Goal: Task Accomplishment & Management: Manage account settings

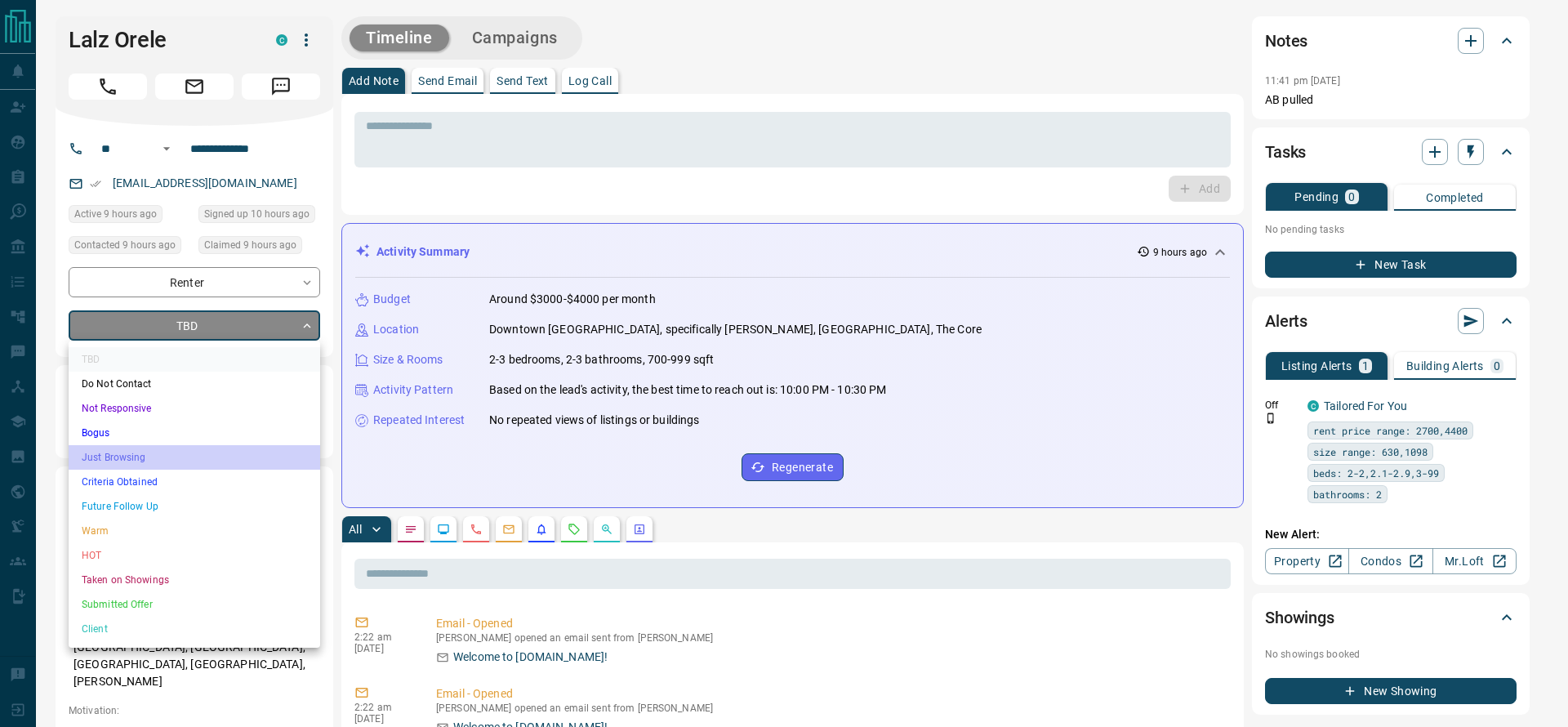
click at [168, 450] on li "Just Browsing" at bounding box center [194, 457] width 251 height 25
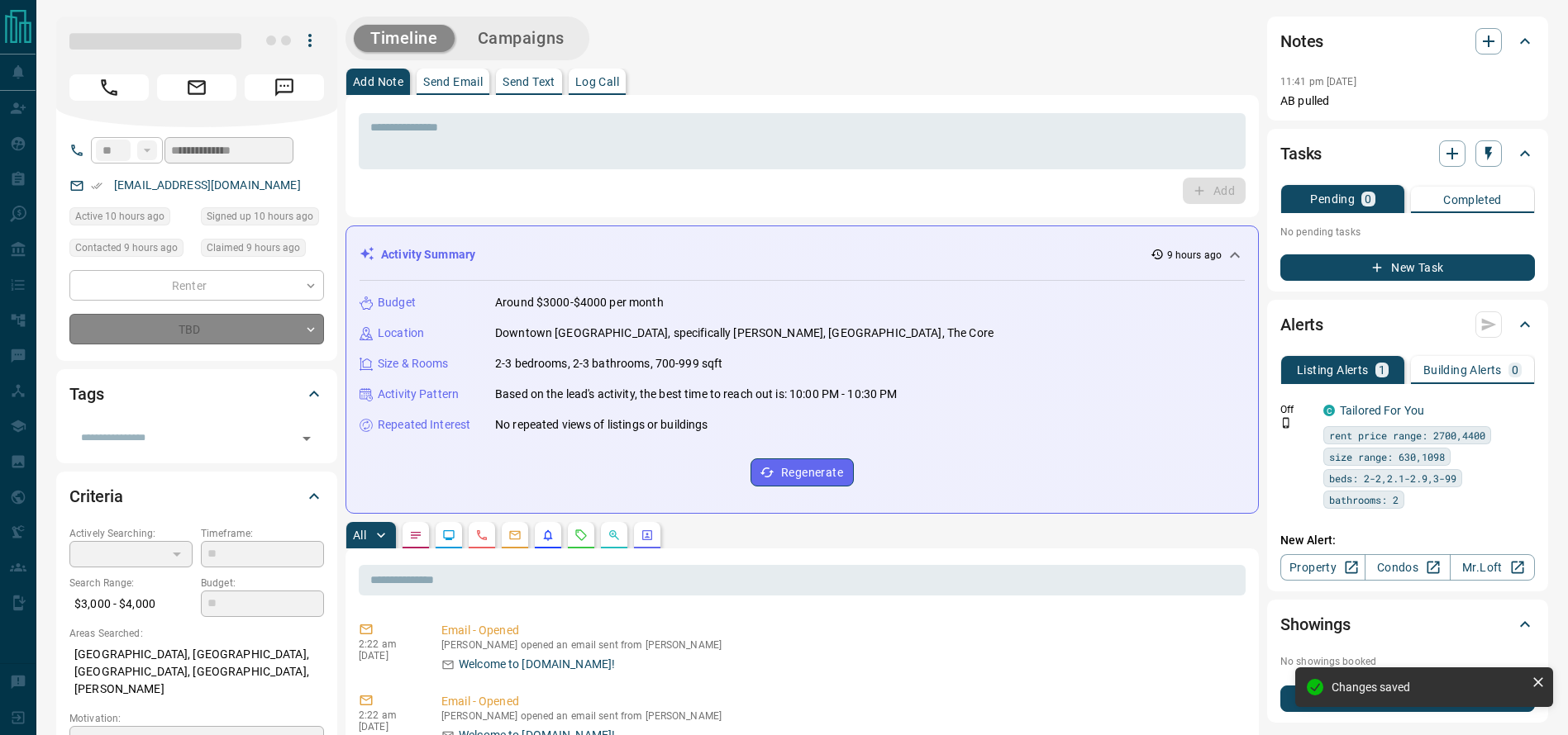
type input "*"
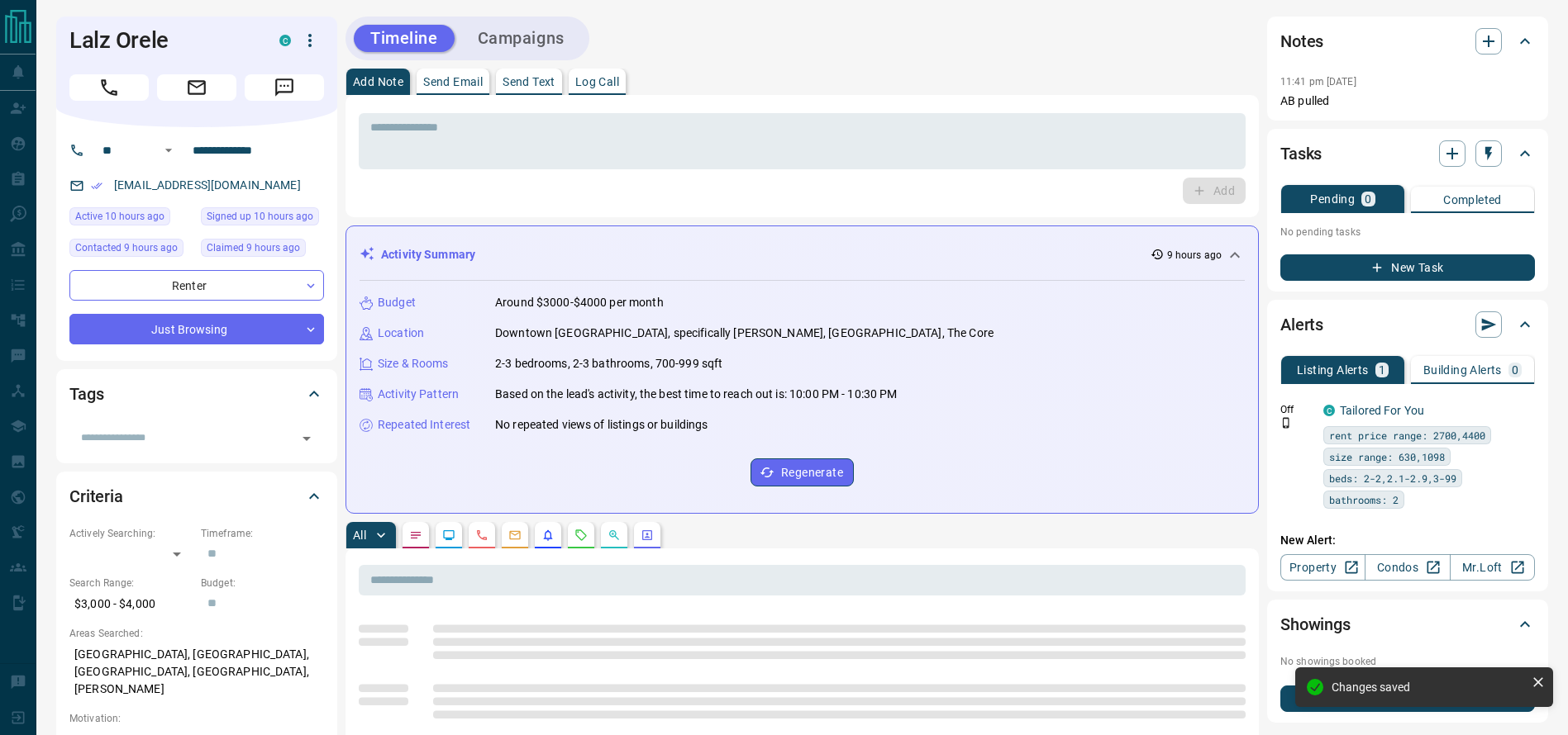
click at [974, 73] on div "Add Note Send Email Send Text Log Call" at bounding box center [802, 81] width 913 height 27
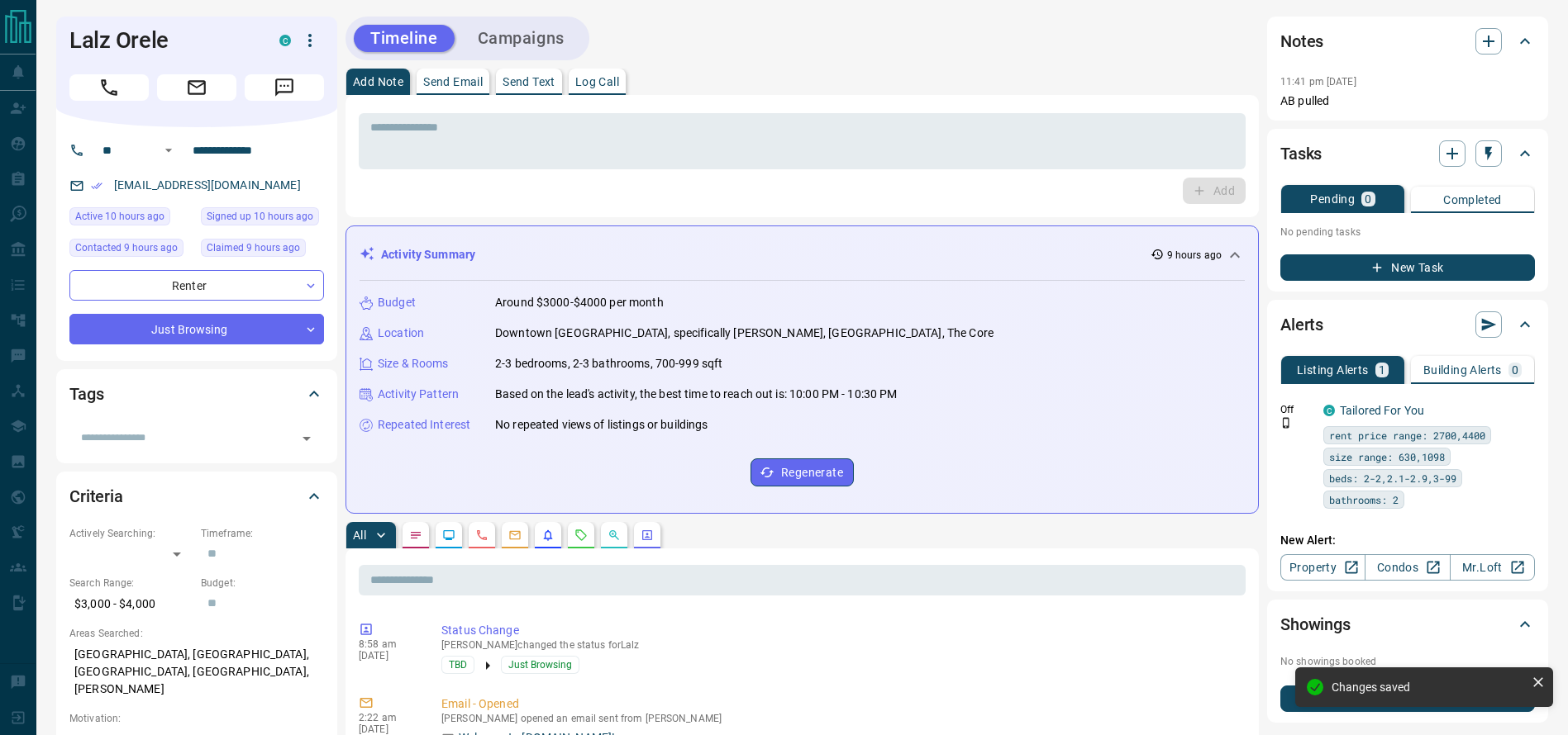
click at [974, 73] on div "Add Note Send Email Send Text Log Call" at bounding box center [802, 81] width 913 height 27
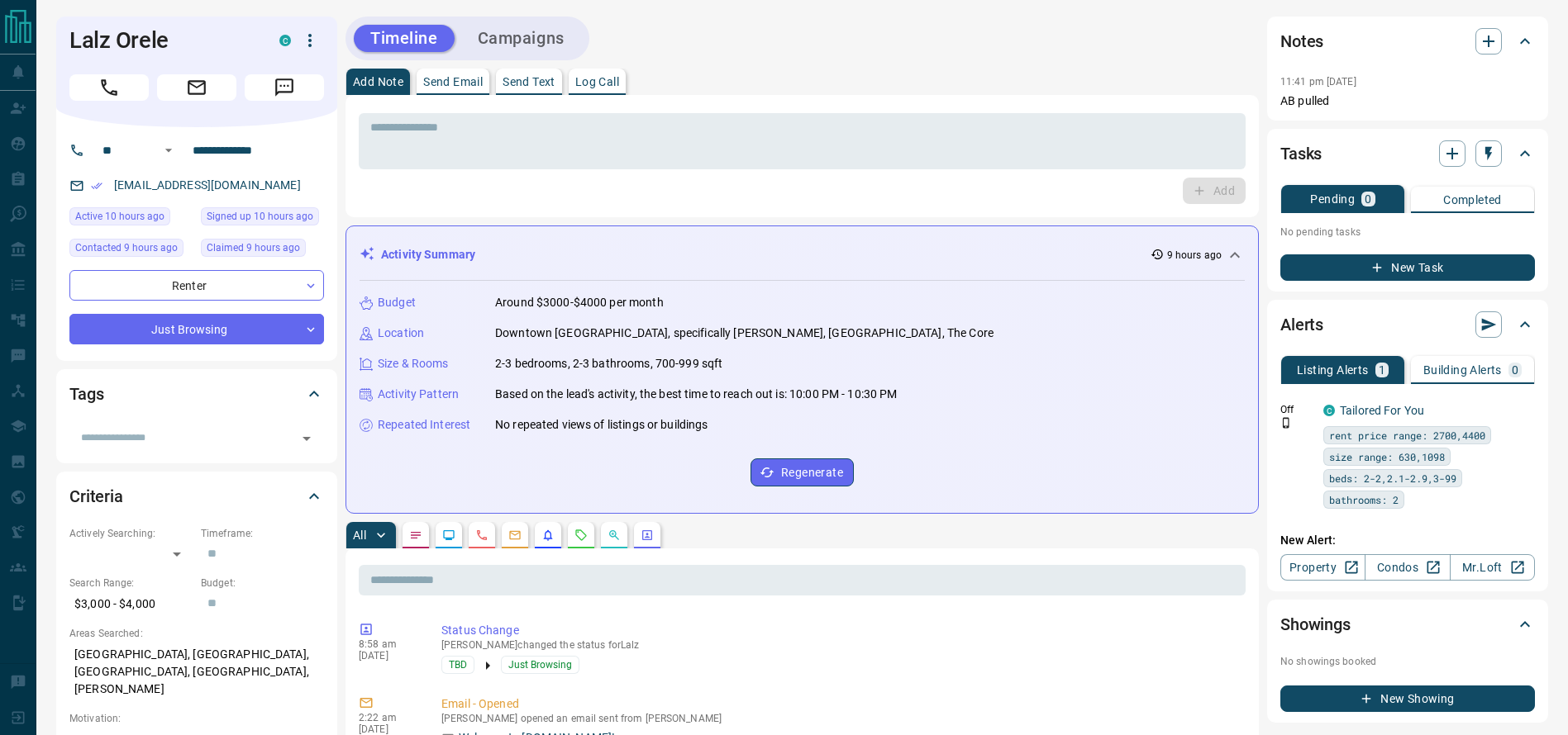
click at [877, 79] on div "Add Note Send Email Send Text Log Call" at bounding box center [802, 81] width 913 height 27
click at [98, 83] on icon "Call" at bounding box center [109, 87] width 22 height 22
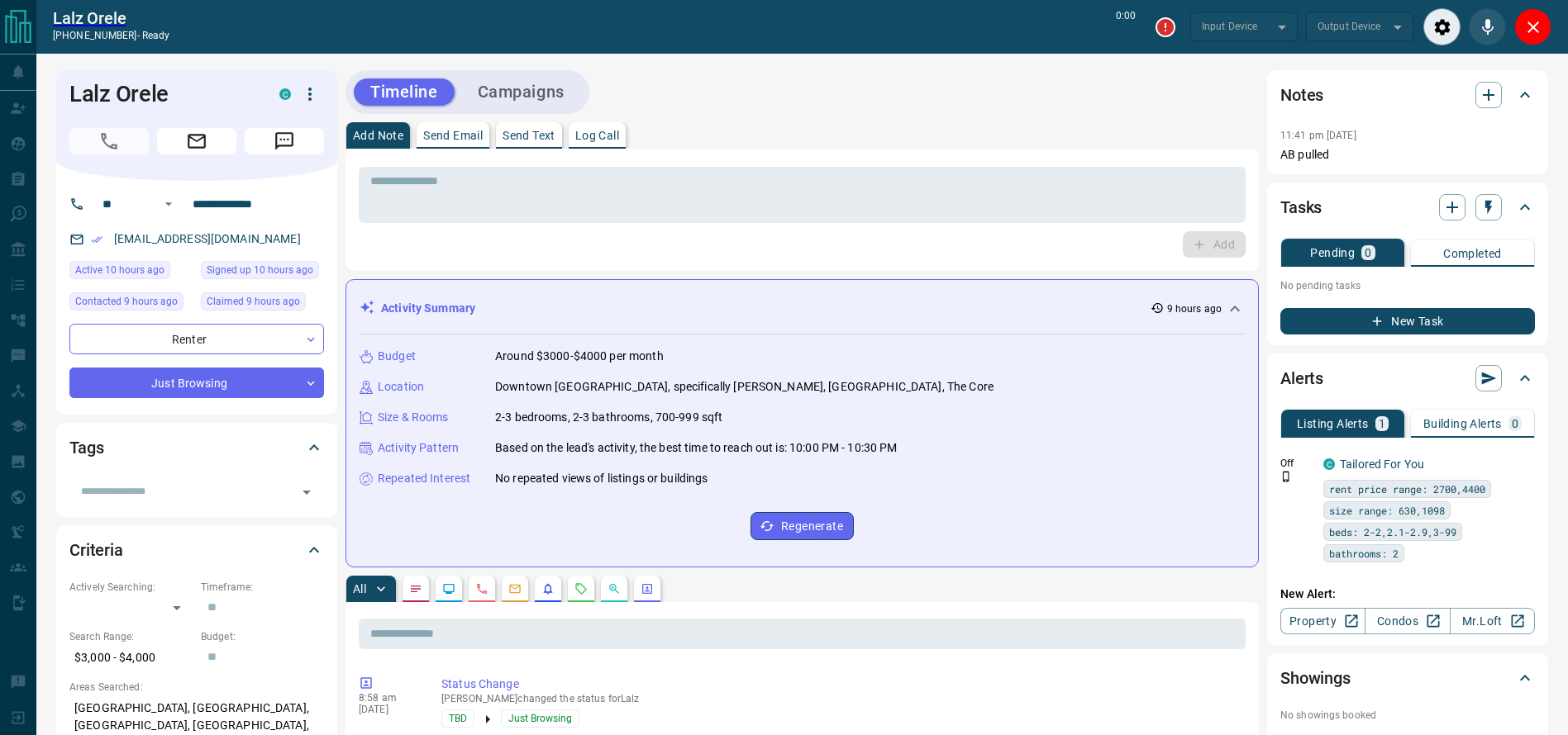
type input "*******"
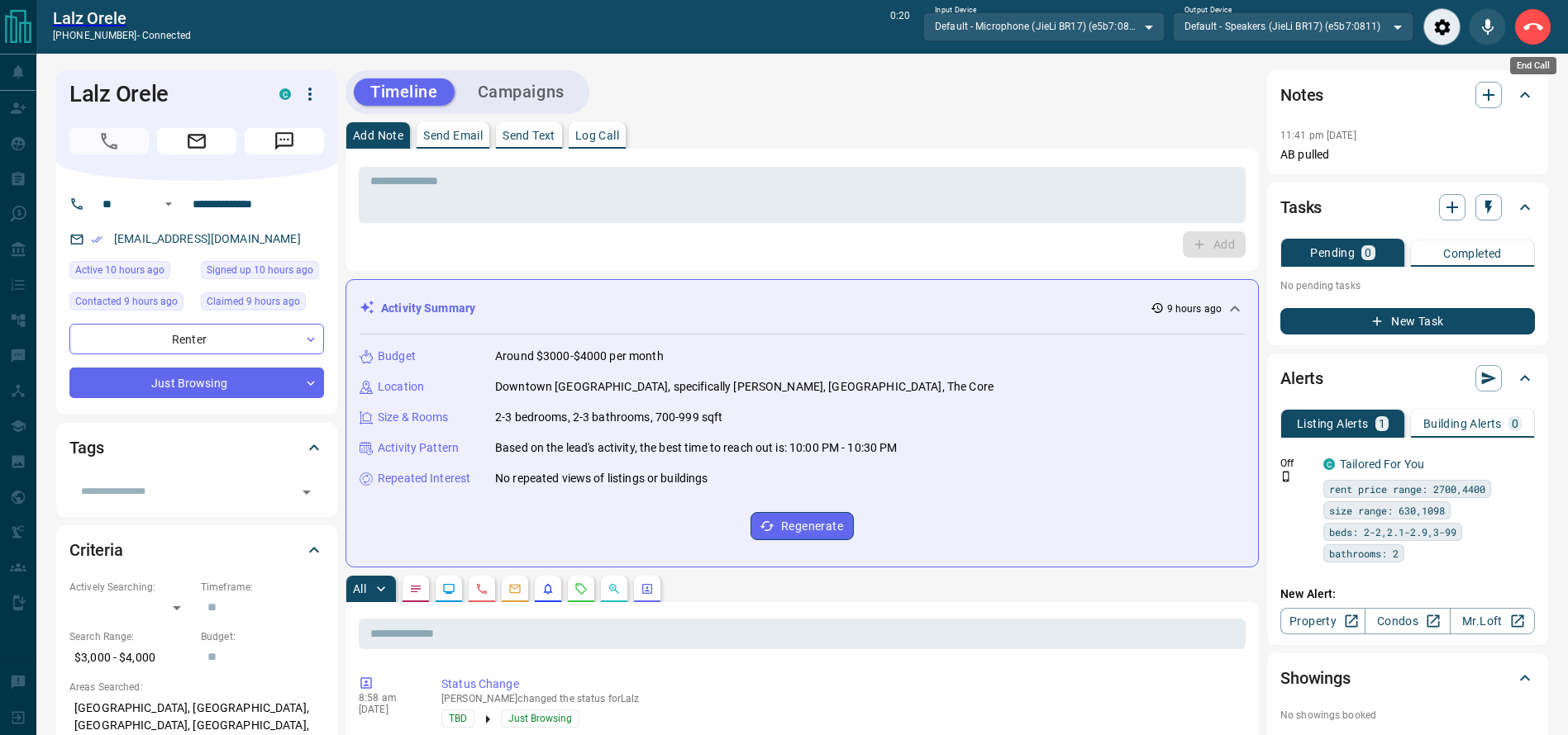
click at [1532, 36] on icon "End Call" at bounding box center [1533, 27] width 20 height 20
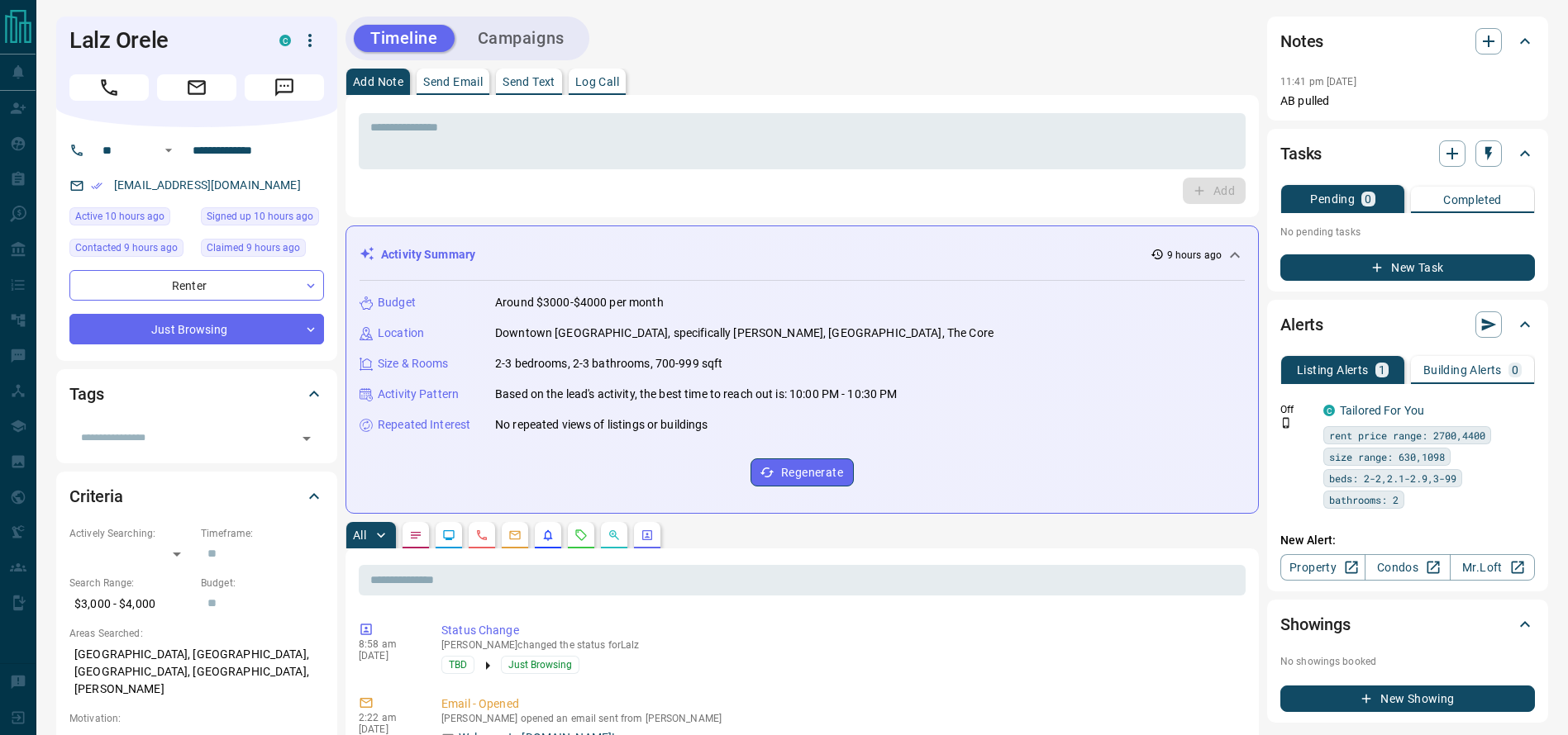
click at [1077, 175] on div "* ​ Add" at bounding box center [802, 156] width 887 height 96
click at [1068, 145] on textarea at bounding box center [802, 141] width 863 height 42
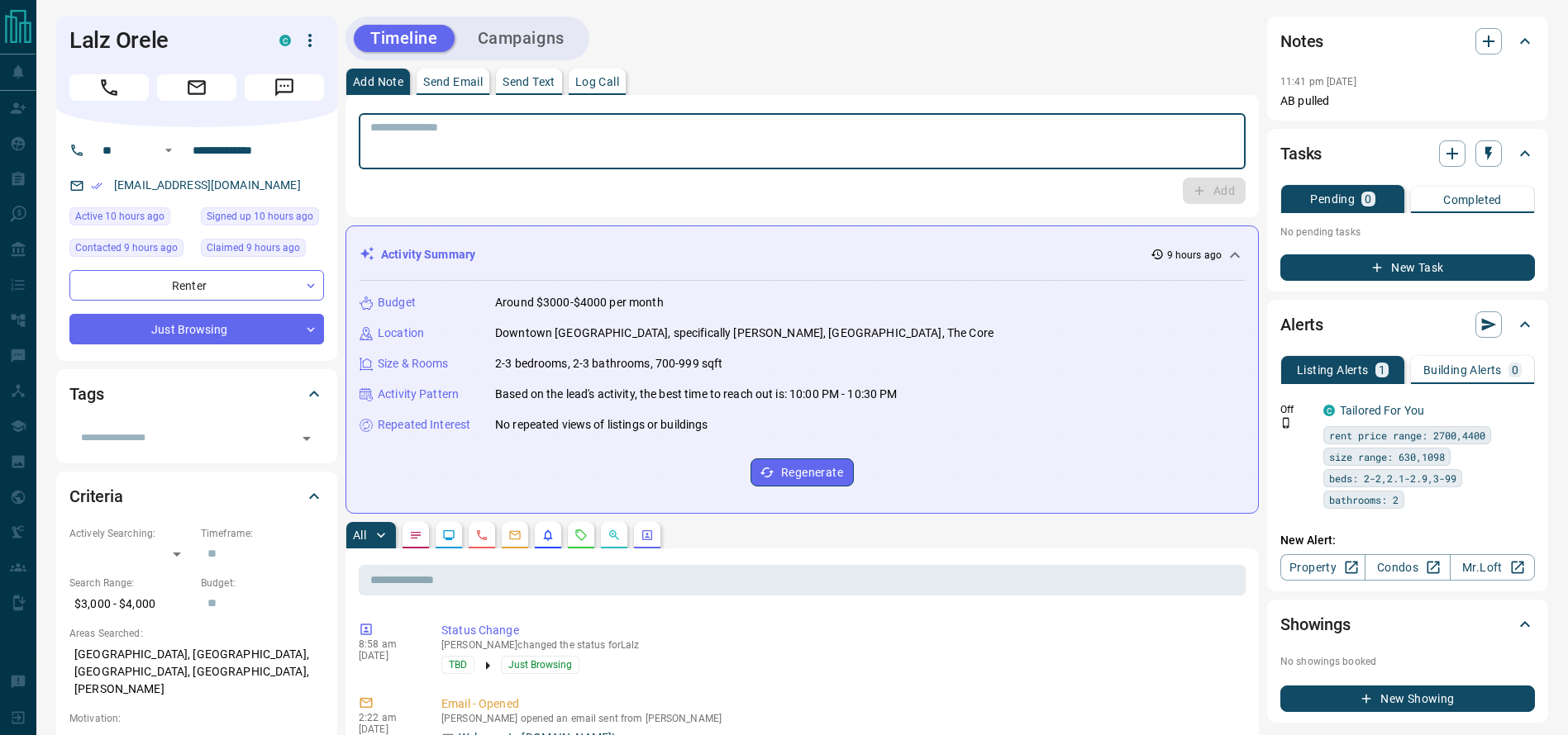
type textarea "*"
